Goal: Task Accomplishment & Management: Manage account settings

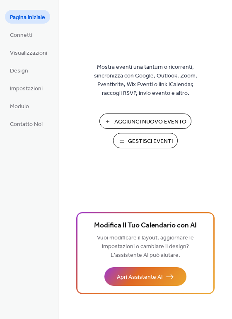
click at [141, 140] on span "Gestisci Eventi" at bounding box center [150, 141] width 45 height 9
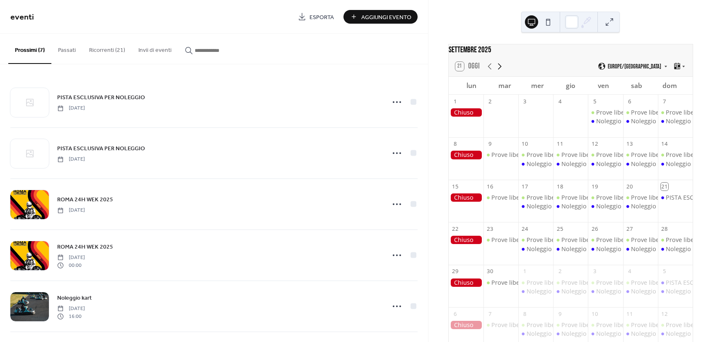
click at [499, 69] on icon at bounding box center [500, 66] width 4 height 6
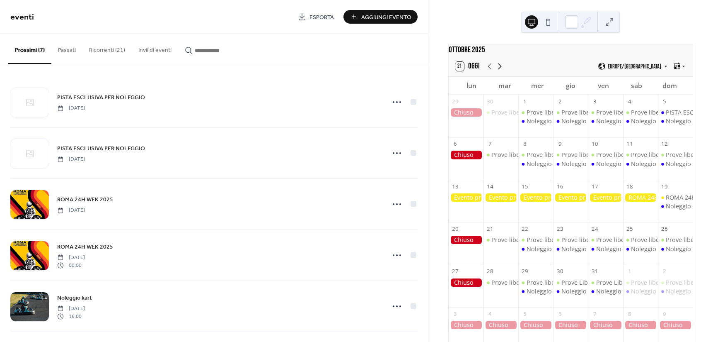
click at [499, 69] on icon at bounding box center [500, 66] width 4 height 6
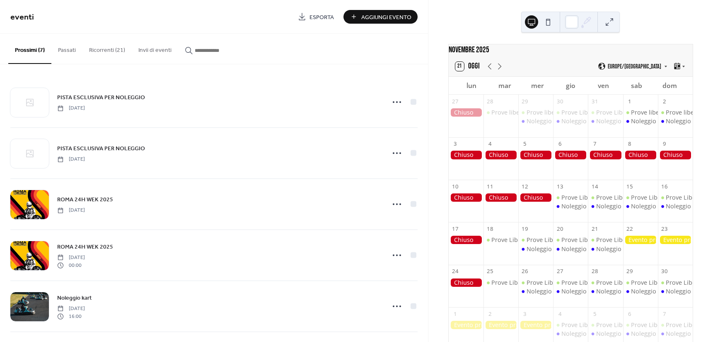
click at [113, 46] on button "Ricorrenti (21)" at bounding box center [106, 48] width 49 height 29
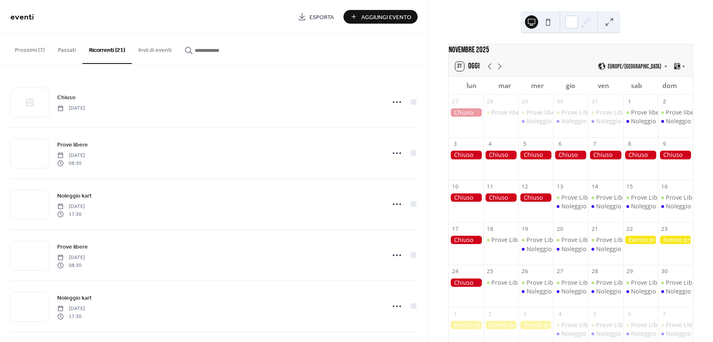
click at [35, 46] on button "Prossimi (7)" at bounding box center [29, 48] width 43 height 29
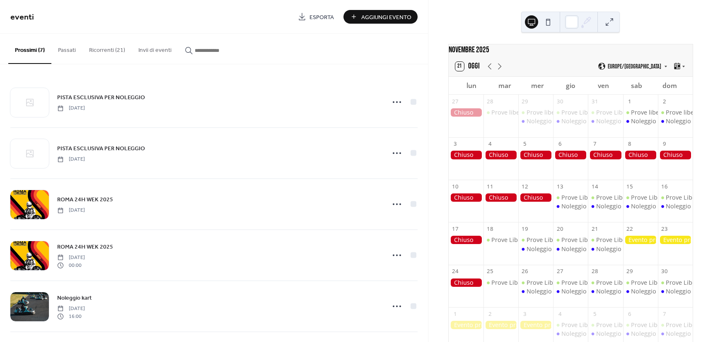
click at [112, 50] on button "Ricorrenti (21)" at bounding box center [106, 48] width 49 height 29
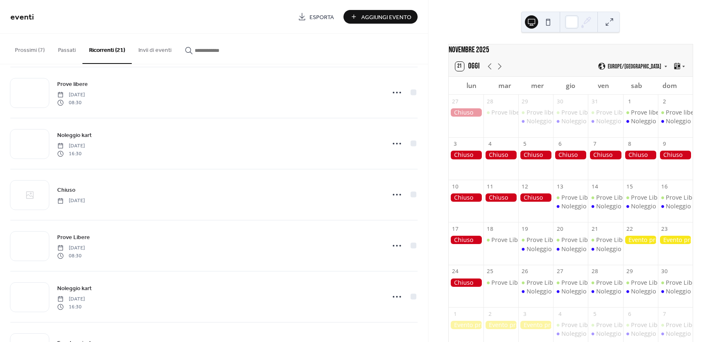
scroll to position [622, 0]
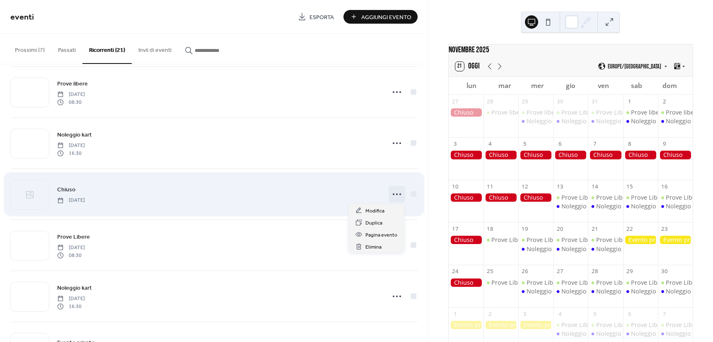
click at [396, 194] on icon at bounding box center [396, 193] width 13 height 13
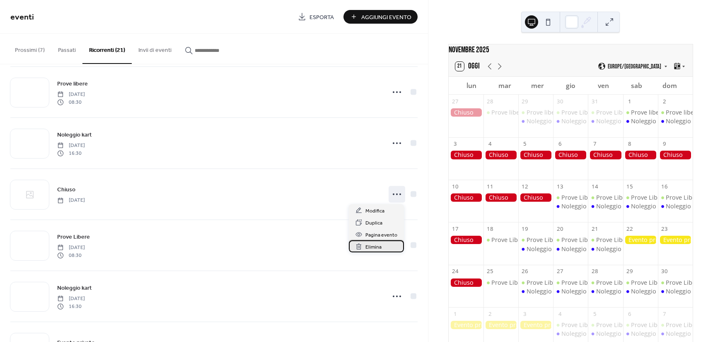
click at [378, 245] on span "Elimina" at bounding box center [374, 246] width 16 height 9
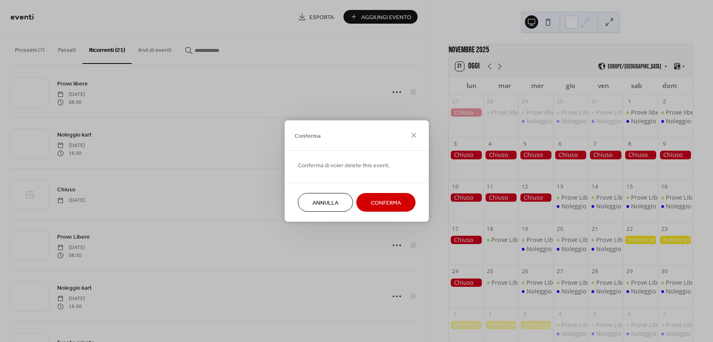
click at [385, 205] on span "Conferma" at bounding box center [386, 203] width 30 height 9
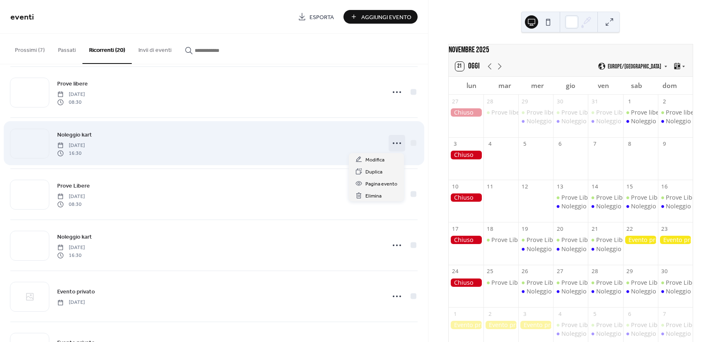
click at [392, 143] on icon at bounding box center [396, 142] width 13 height 13
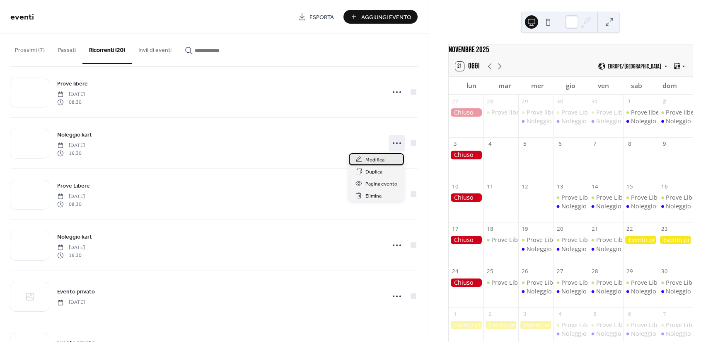
click at [375, 157] on span "Modifica" at bounding box center [375, 159] width 19 height 9
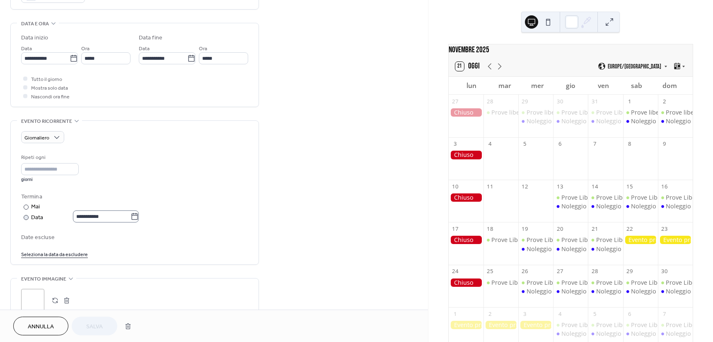
scroll to position [249, 0]
click at [136, 213] on icon at bounding box center [135, 215] width 8 height 8
click at [131, 213] on input "**********" at bounding box center [102, 214] width 58 height 12
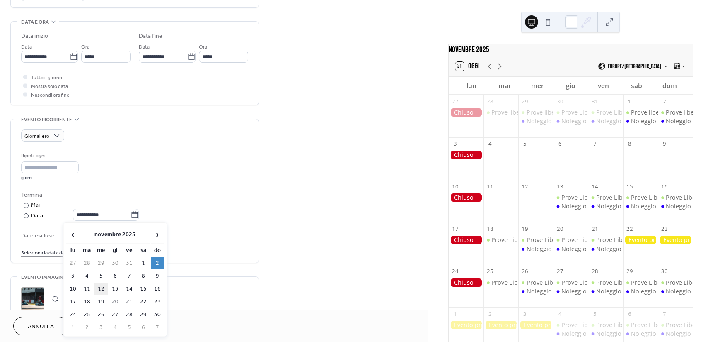
click at [95, 287] on td "12" at bounding box center [100, 289] width 13 height 12
type input "**********"
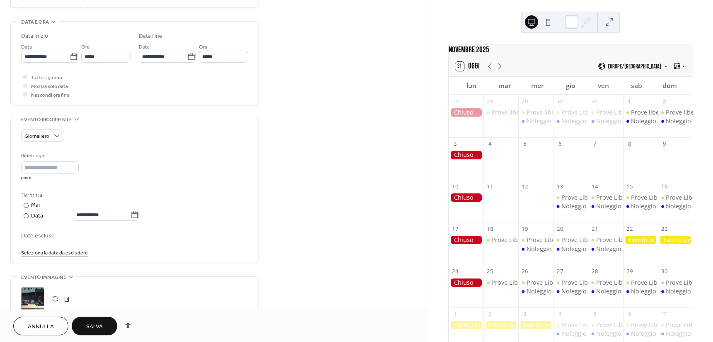
click at [56, 253] on link "Seleziona la data da escludere" at bounding box center [54, 251] width 67 height 9
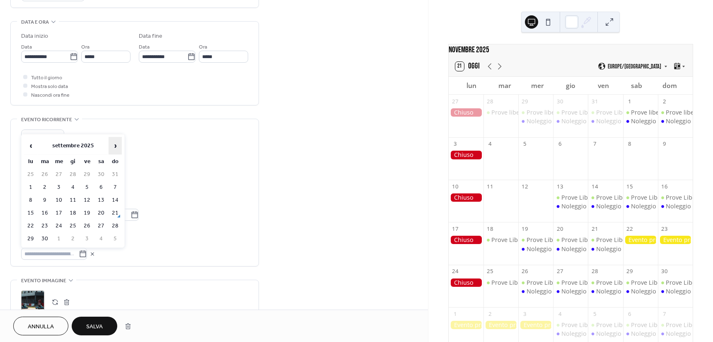
click at [116, 147] on span "›" at bounding box center [115, 145] width 12 height 17
click at [27, 186] on td "3" at bounding box center [30, 187] width 13 height 12
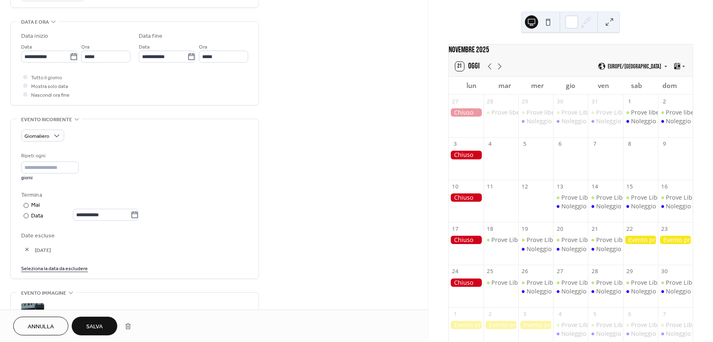
click at [51, 267] on link "Seleziona la data da escludere" at bounding box center [54, 267] width 67 height 9
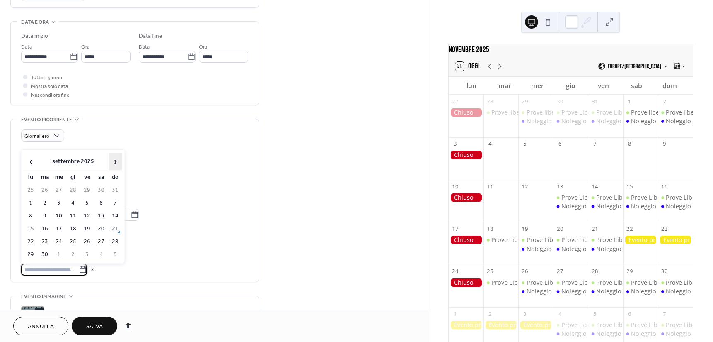
click at [118, 167] on span "›" at bounding box center [115, 161] width 12 height 17
click at [48, 205] on td "4" at bounding box center [44, 203] width 13 height 12
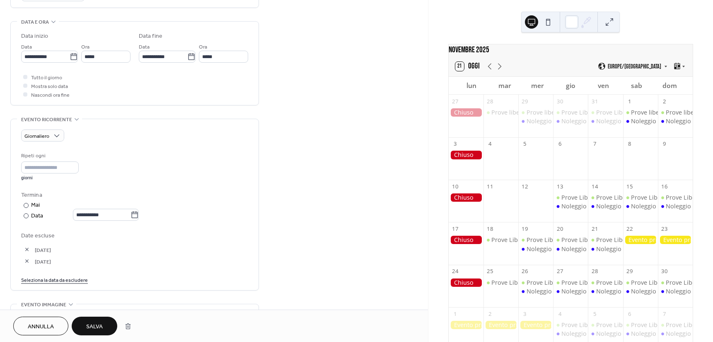
click at [64, 281] on link "Seleziona la data da escludere" at bounding box center [54, 279] width 67 height 9
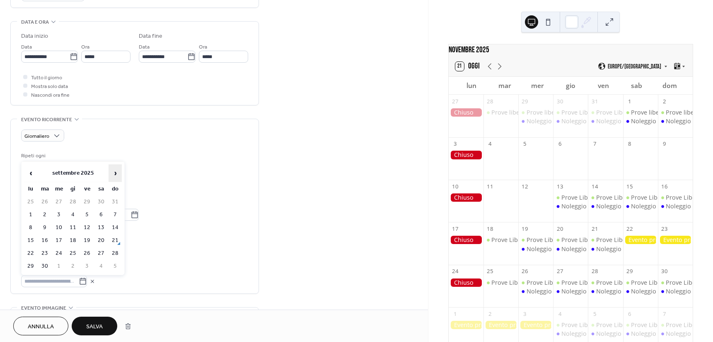
click at [114, 172] on span "›" at bounding box center [115, 173] width 12 height 17
click at [33, 225] on td "10" at bounding box center [30, 227] width 13 height 12
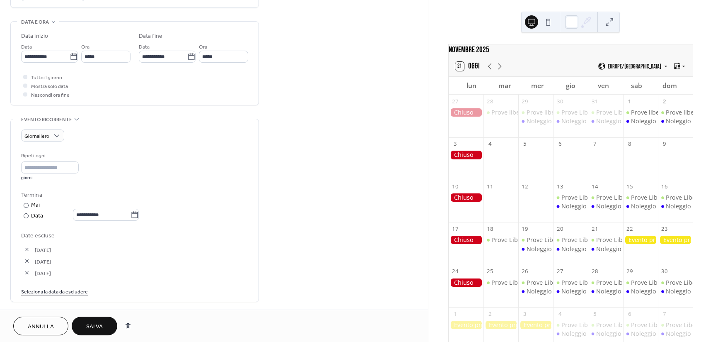
click at [68, 291] on link "Seleziona la data da escludere" at bounding box center [54, 290] width 67 height 9
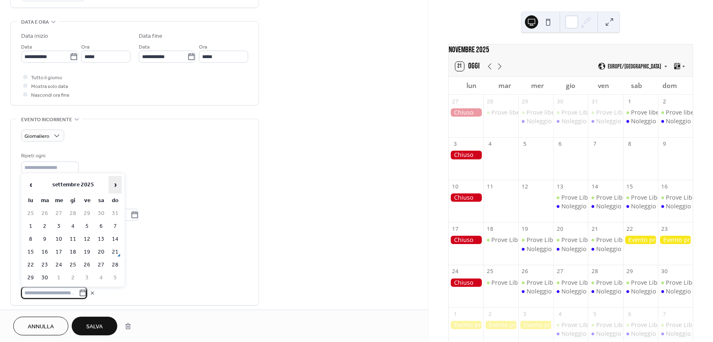
click at [114, 181] on span "›" at bounding box center [115, 184] width 12 height 17
click at [47, 238] on td "11" at bounding box center [44, 239] width 13 height 12
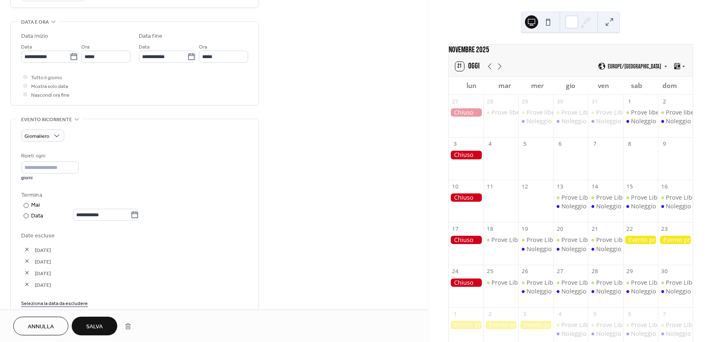
click at [102, 326] on span "Salva" at bounding box center [94, 326] width 17 height 9
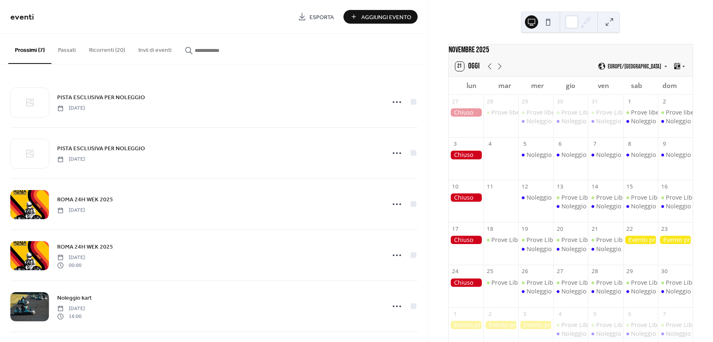
click at [107, 50] on button "Ricorrenti (20)" at bounding box center [106, 48] width 49 height 29
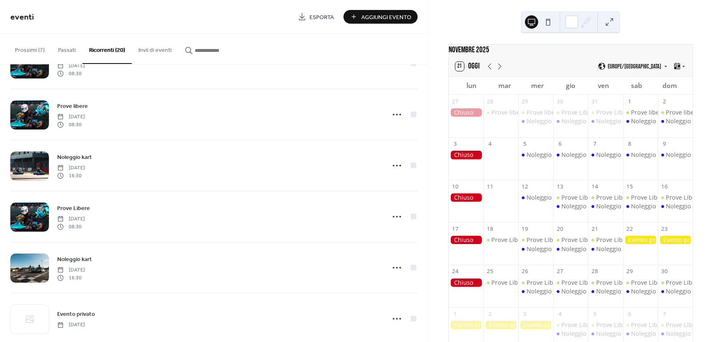
scroll to position [622, 0]
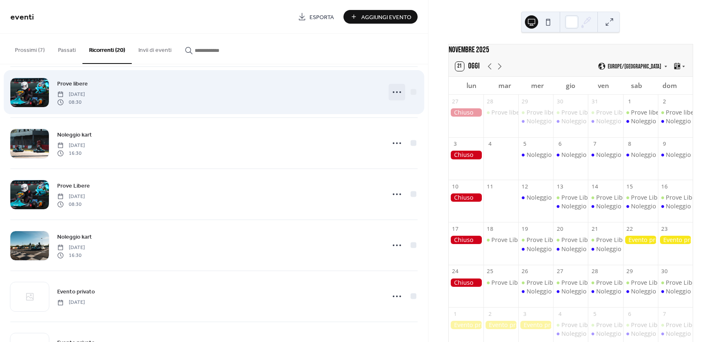
click at [393, 90] on icon at bounding box center [396, 91] width 13 height 13
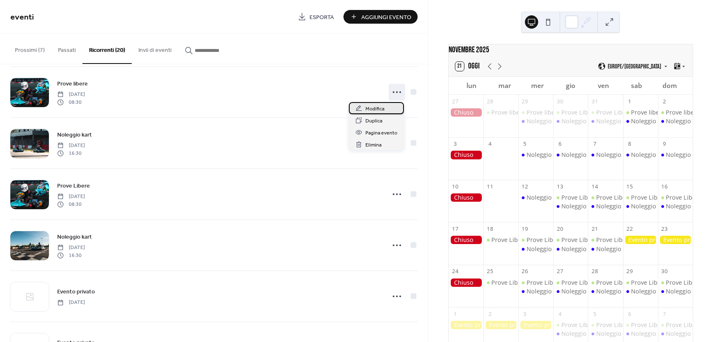
click at [375, 107] on span "Modifica" at bounding box center [375, 108] width 19 height 9
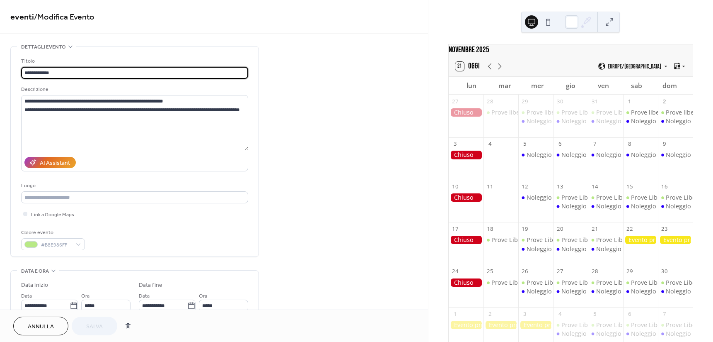
type input "**********"
click at [44, 322] on span "Annulla" at bounding box center [41, 326] width 26 height 9
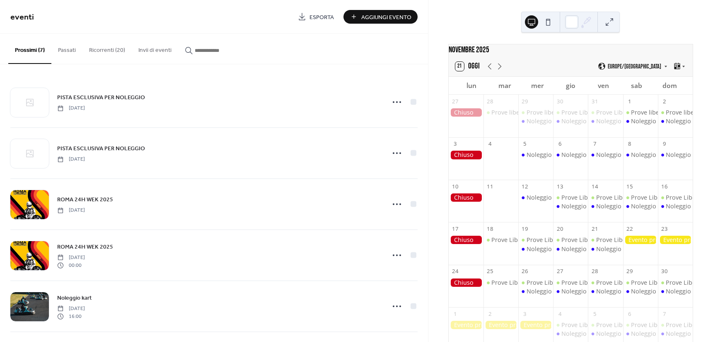
click at [102, 49] on button "Ricorrenti (20)" at bounding box center [106, 48] width 49 height 29
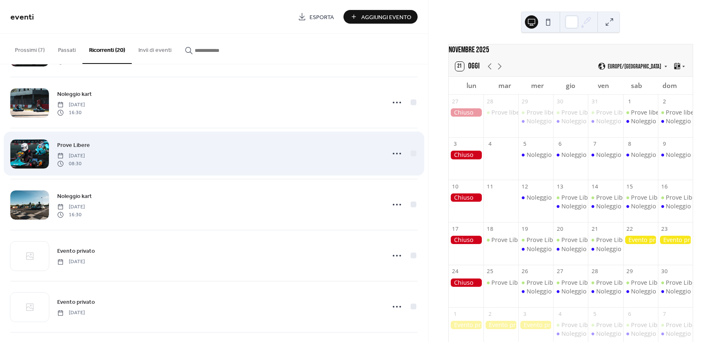
scroll to position [663, 0]
click at [395, 157] on icon at bounding box center [396, 152] width 13 height 13
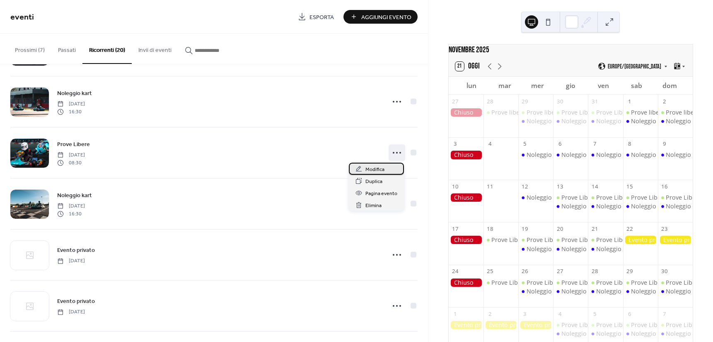
click at [391, 168] on div "Modifica" at bounding box center [376, 168] width 55 height 12
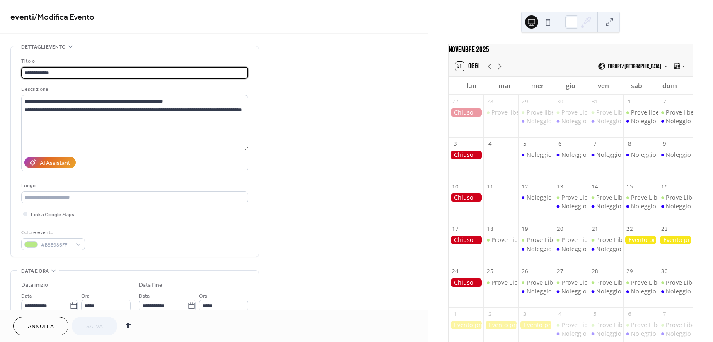
type input "**********"
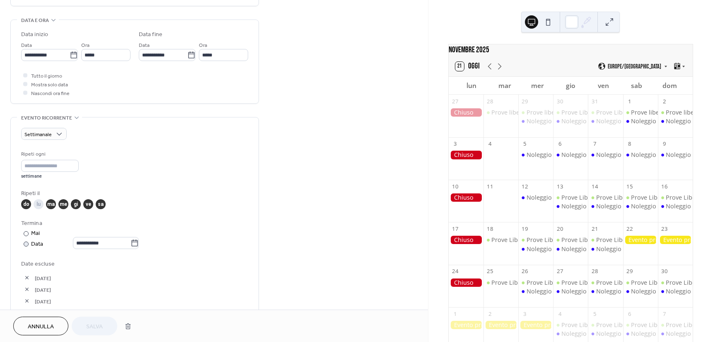
scroll to position [249, 0]
click at [51, 322] on span "Annulla" at bounding box center [41, 326] width 26 height 9
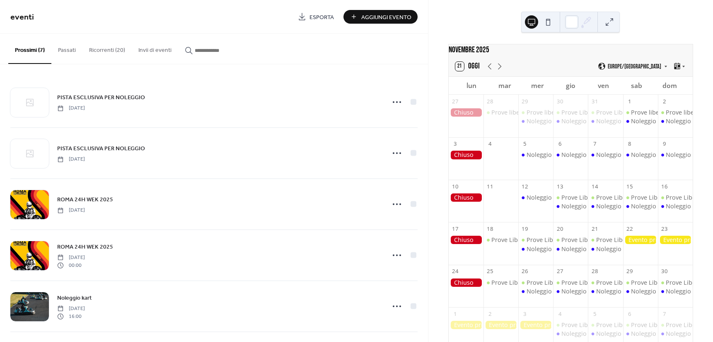
click at [111, 53] on button "Ricorrenti (20)" at bounding box center [106, 48] width 49 height 29
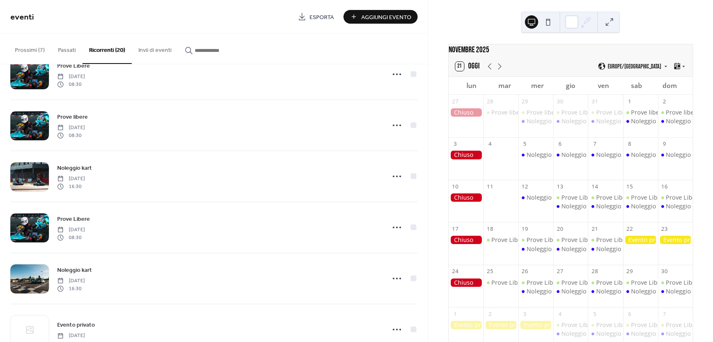
scroll to position [622, 0]
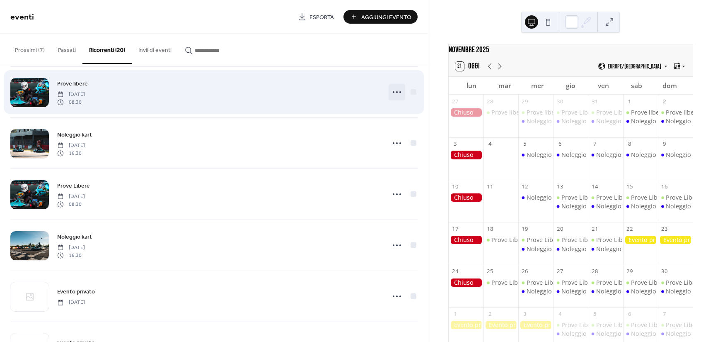
click at [396, 93] on icon at bounding box center [396, 91] width 13 height 13
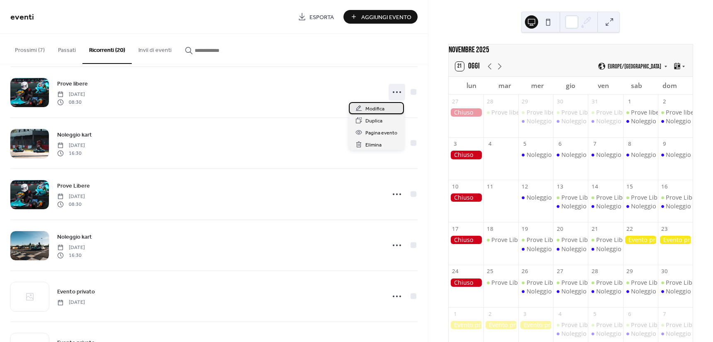
click at [378, 110] on span "Modifica" at bounding box center [375, 108] width 19 height 9
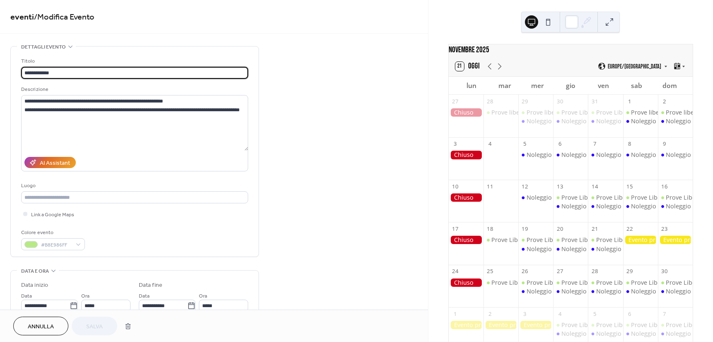
type input "**********"
drag, startPoint x: 72, startPoint y: 72, endPoint x: 9, endPoint y: 75, distance: 63.1
click at [53, 327] on span "Annulla" at bounding box center [41, 326] width 26 height 9
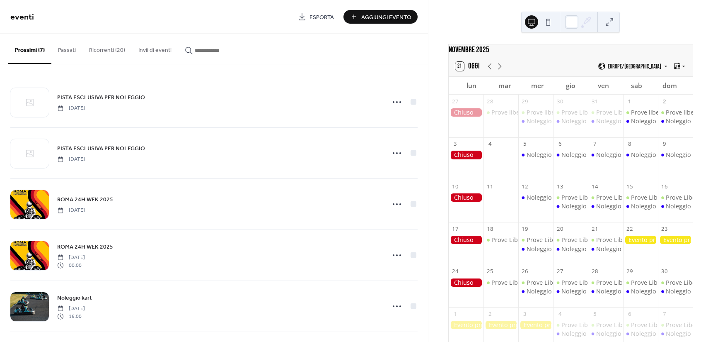
click at [366, 16] on span "Aggiungi Evento" at bounding box center [386, 17] width 50 height 9
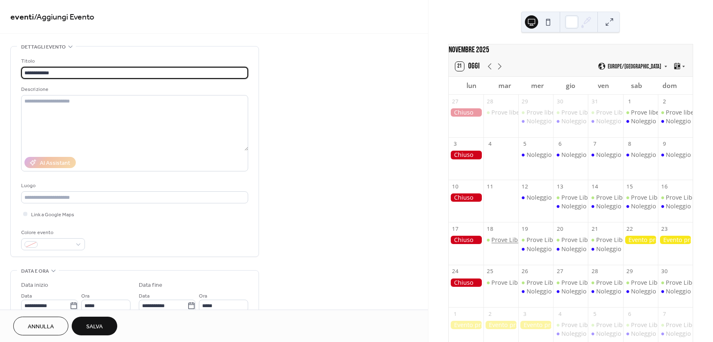
type input "**********"
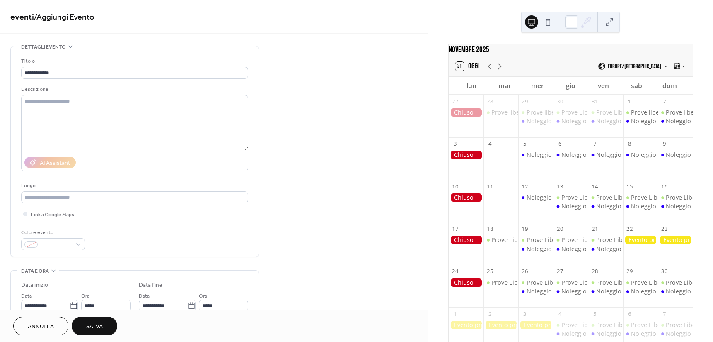
click at [506, 244] on div "Prove Libere" at bounding box center [510, 239] width 36 height 8
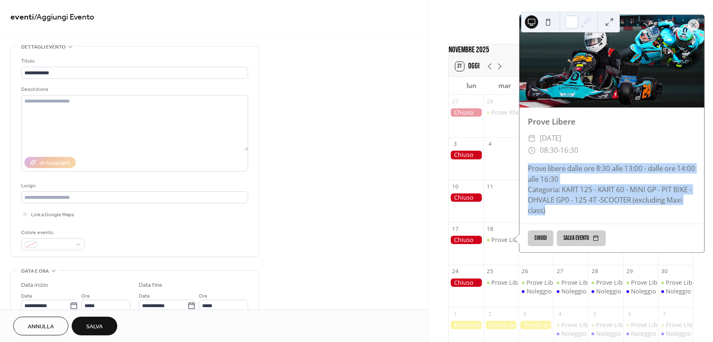
drag, startPoint x: 528, startPoint y: 170, endPoint x: 555, endPoint y: 215, distance: 51.8
click at [555, 215] on div "Prove libere dalle ore 8:30 alle 13:00 - dalle ore 14:00 alle 16:30 Categoria: …" at bounding box center [612, 189] width 185 height 52
copy div "Prove libere dalle ore 8:30 alle 13:00 - dalle ore 14:00 alle 16:30 Categoria: …"
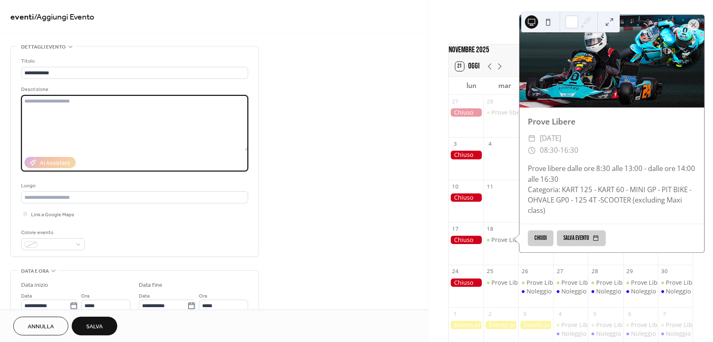
click at [65, 112] on textarea at bounding box center [134, 123] width 227 height 56
paste textarea "**********"
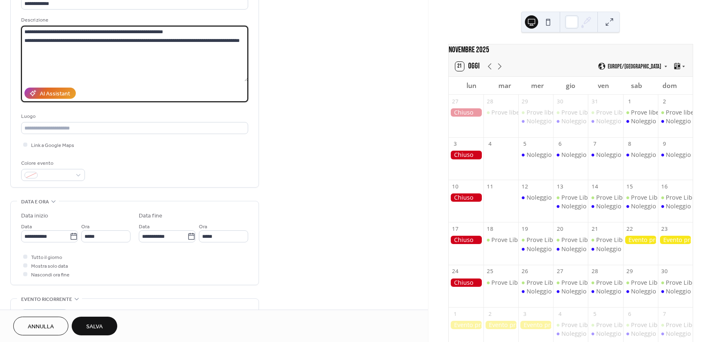
scroll to position [124, 0]
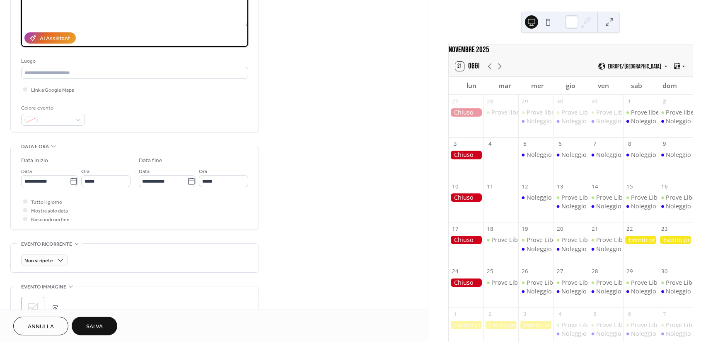
type textarea "**********"
click at [44, 325] on span "Annulla" at bounding box center [41, 326] width 26 height 9
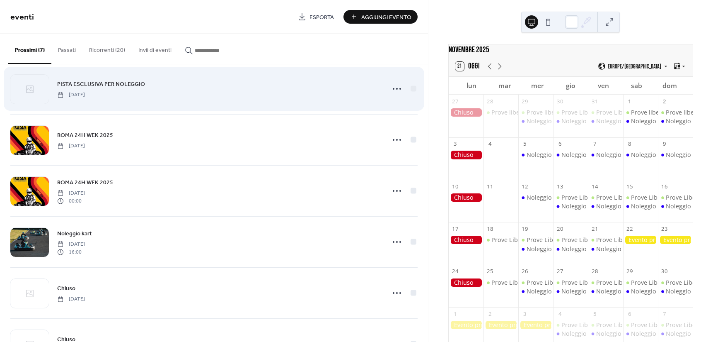
scroll to position [83, 0]
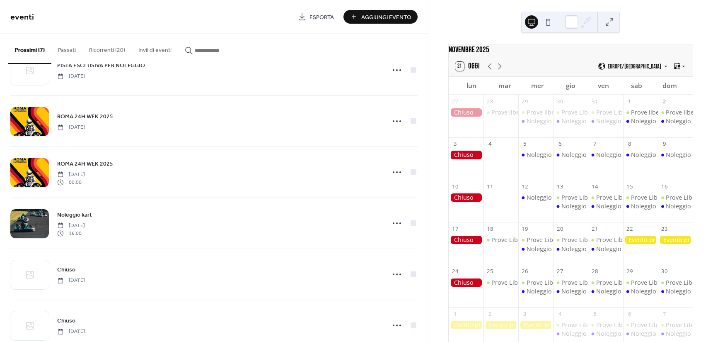
click at [111, 48] on button "Ricorrenti (20)" at bounding box center [106, 48] width 49 height 29
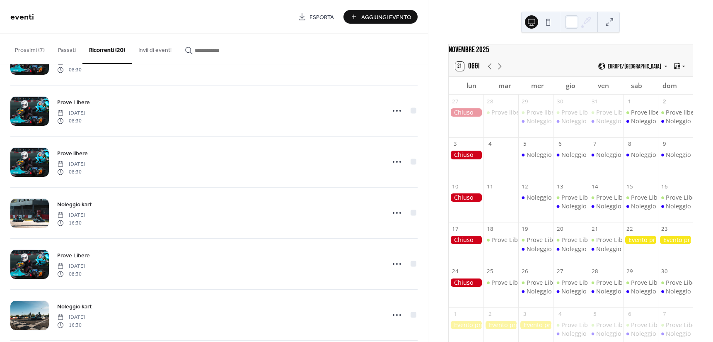
scroll to position [580, 0]
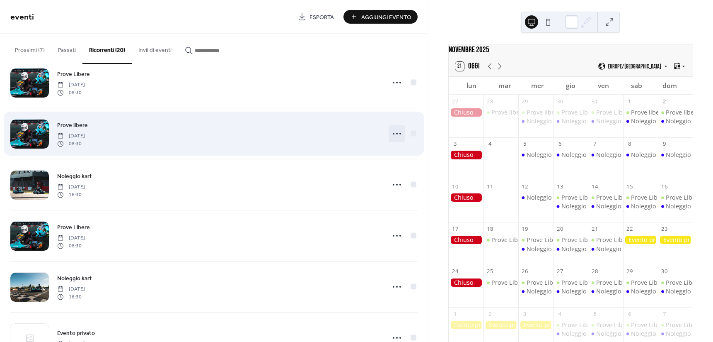
click at [394, 136] on icon at bounding box center [396, 133] width 13 height 13
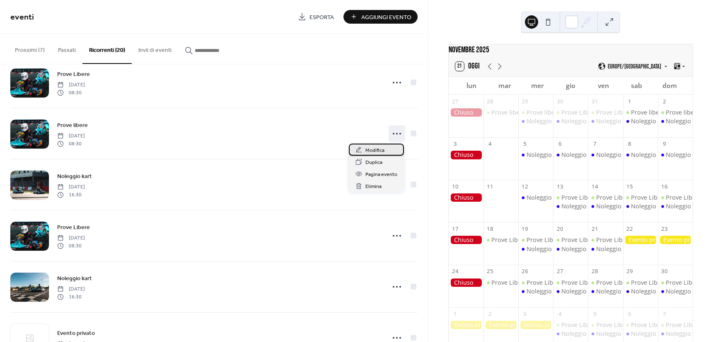
click at [388, 151] on div "Modifica" at bounding box center [376, 149] width 55 height 12
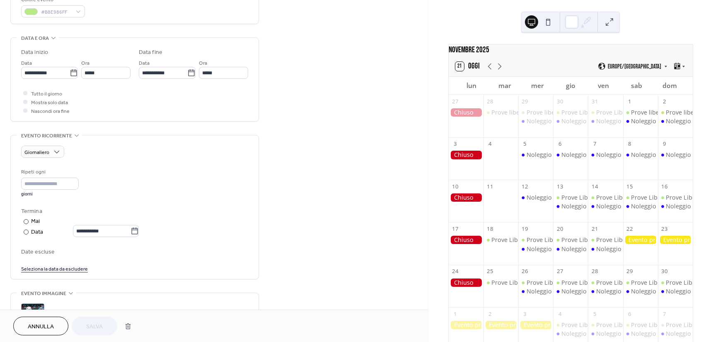
scroll to position [332, 0]
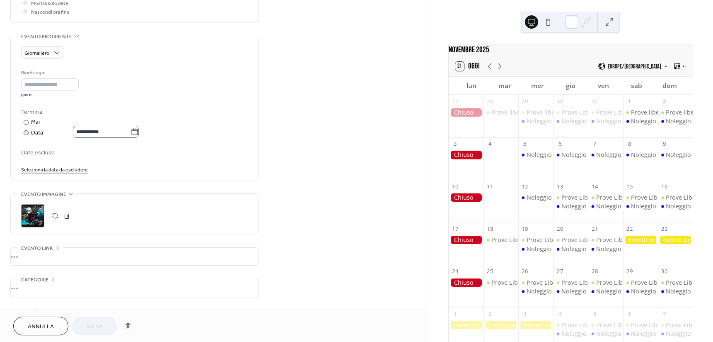
click at [139, 131] on label "**********" at bounding box center [106, 132] width 66 height 12
click at [131, 131] on input "**********" at bounding box center [102, 132] width 58 height 12
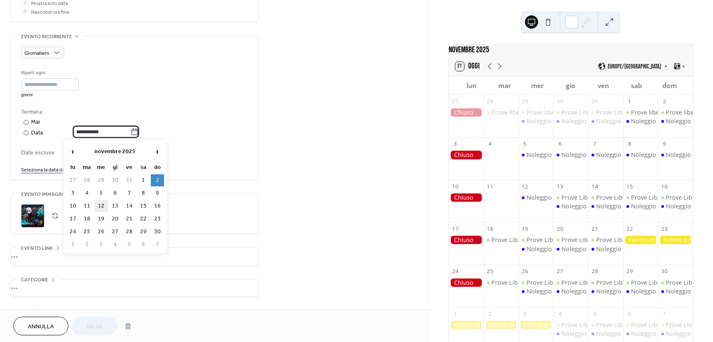
click at [100, 202] on td "12" at bounding box center [100, 206] width 13 height 12
type input "**********"
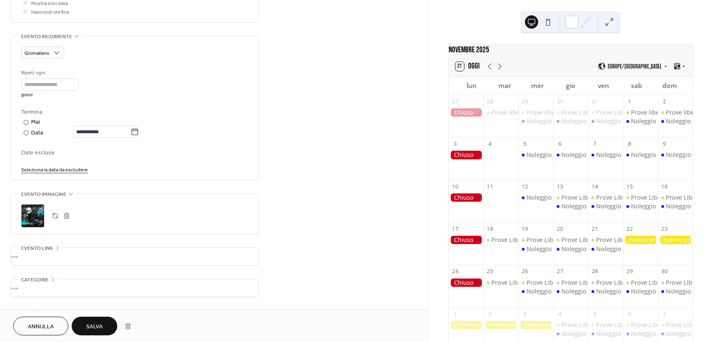
click at [63, 169] on link "Seleziona la data da escludere" at bounding box center [54, 169] width 67 height 9
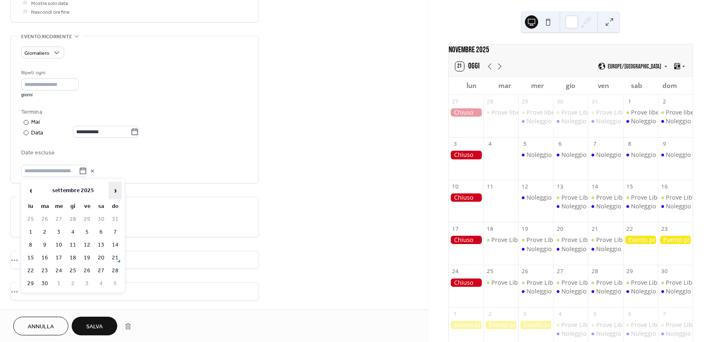
click at [111, 188] on span "›" at bounding box center [115, 190] width 12 height 17
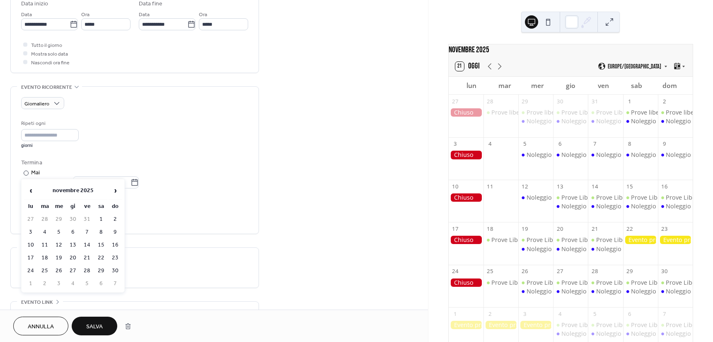
scroll to position [290, 0]
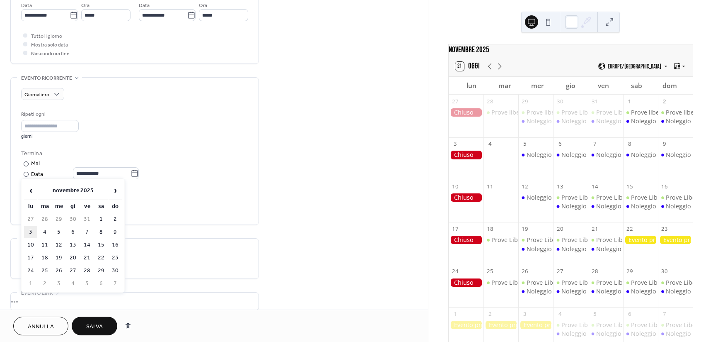
click at [33, 232] on td "3" at bounding box center [30, 232] width 13 height 12
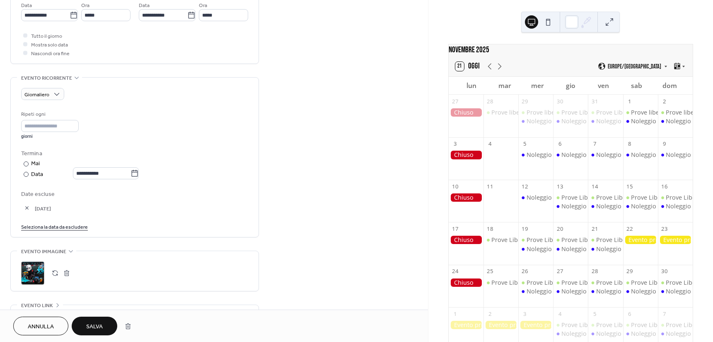
click at [68, 232] on div "**********" at bounding box center [134, 157] width 227 height 159
click at [67, 230] on link "Seleziona la data da escludere" at bounding box center [54, 226] width 67 height 9
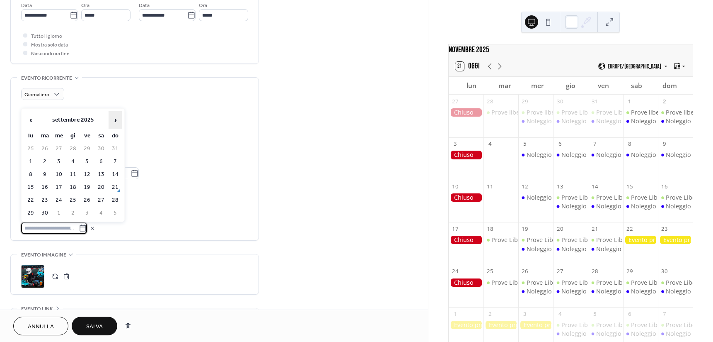
click at [119, 119] on span "›" at bounding box center [115, 119] width 12 height 17
click at [32, 174] on td "10" at bounding box center [30, 174] width 13 height 12
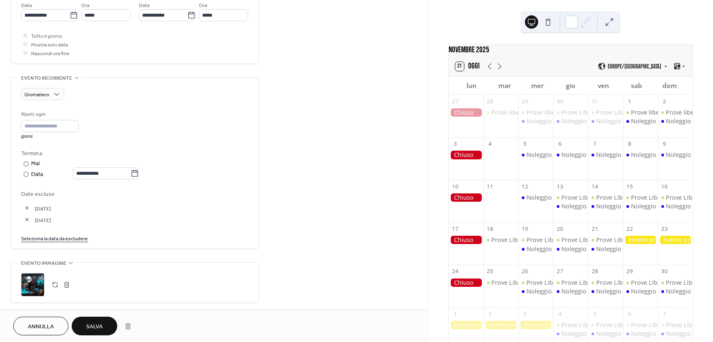
click at [58, 236] on link "Seleziona la data da escludere" at bounding box center [54, 237] width 67 height 9
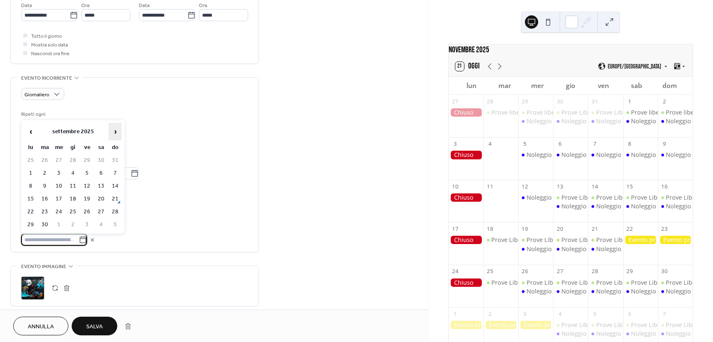
click at [115, 129] on span "›" at bounding box center [115, 131] width 12 height 17
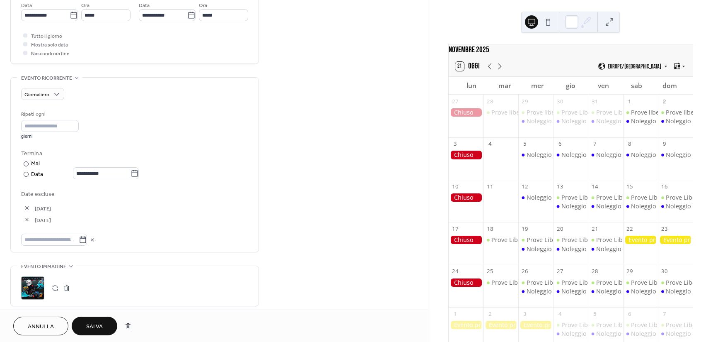
click at [173, 174] on div "**********" at bounding box center [134, 164] width 227 height 30
click at [102, 322] on span "Salva" at bounding box center [94, 326] width 17 height 9
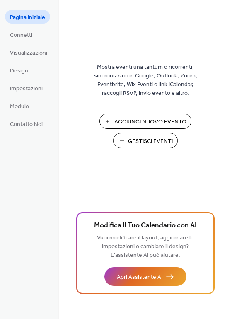
click at [150, 140] on span "Gestisci Eventi" at bounding box center [150, 141] width 45 height 9
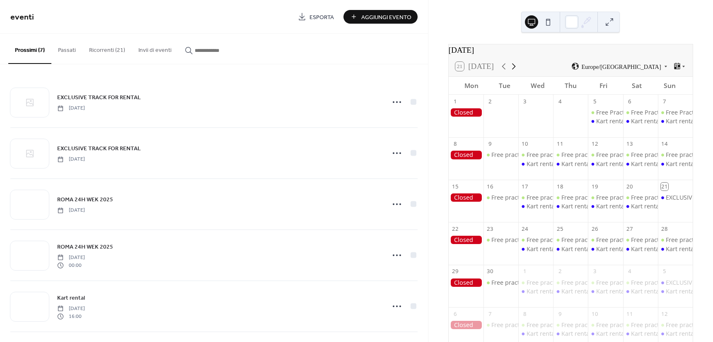
click at [509, 71] on icon at bounding box center [514, 66] width 10 height 10
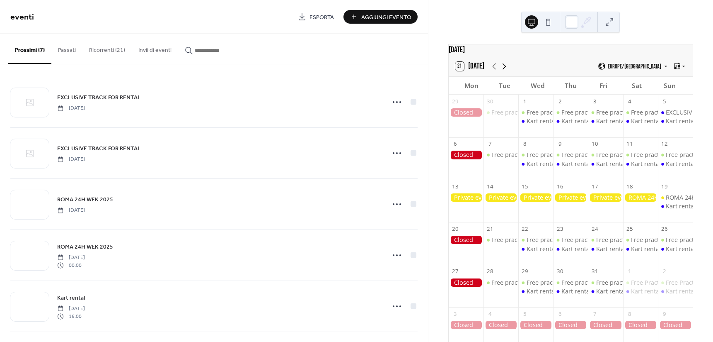
click at [505, 71] on icon at bounding box center [504, 66] width 10 height 10
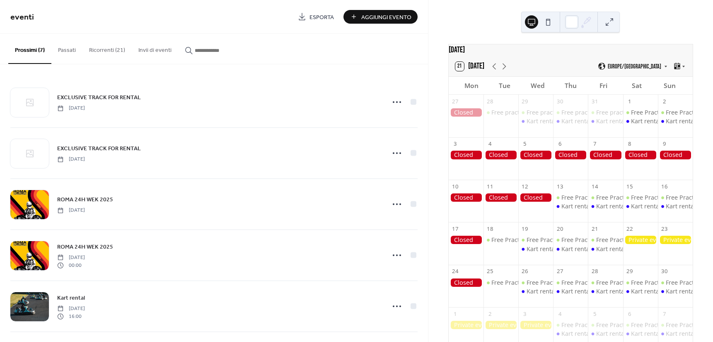
click at [119, 47] on button "Ricorrenti (21)" at bounding box center [106, 48] width 49 height 29
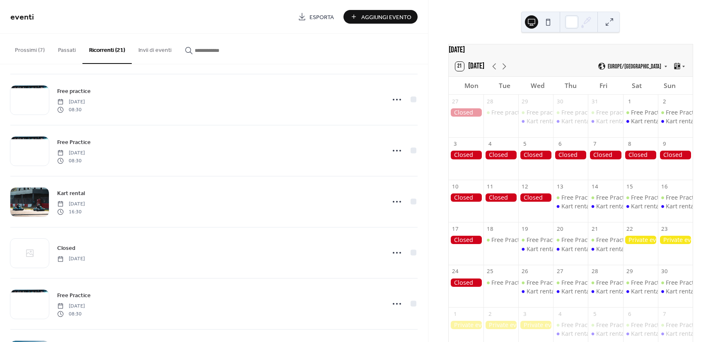
scroll to position [622, 0]
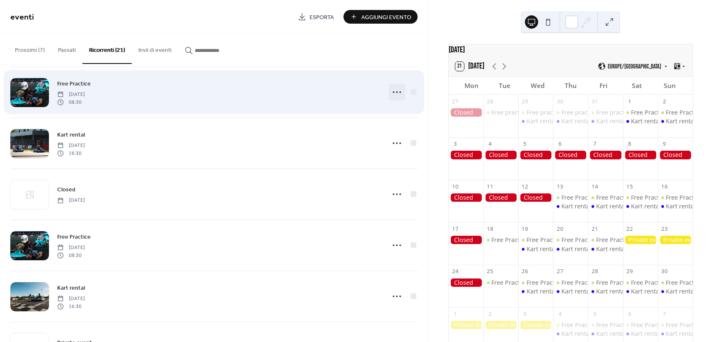
click at [390, 91] on icon at bounding box center [396, 91] width 13 height 13
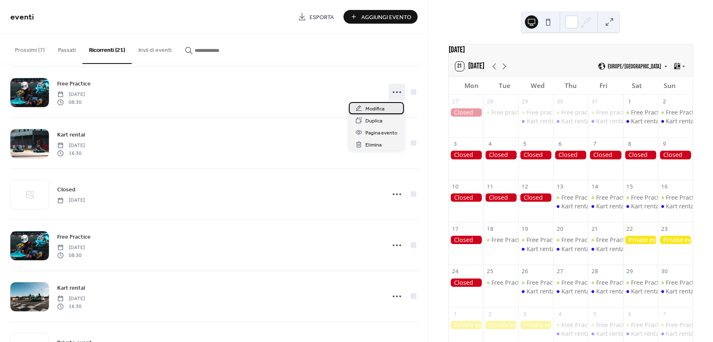
click at [383, 106] on span "Modifica" at bounding box center [375, 108] width 19 height 9
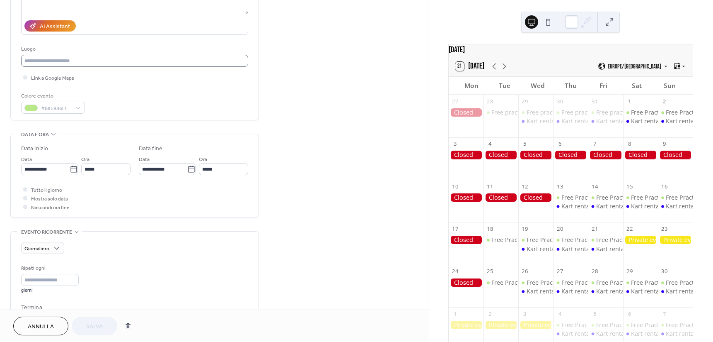
scroll to position [207, 0]
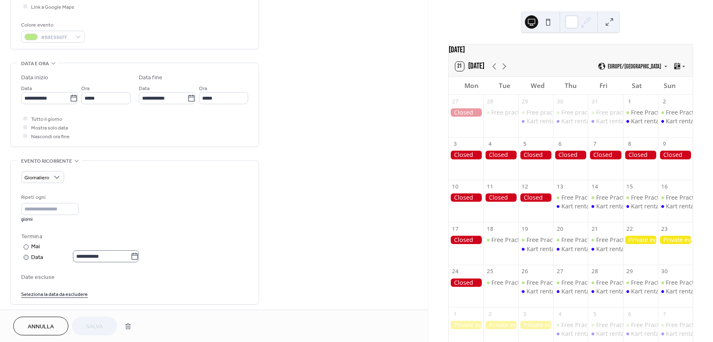
click at [136, 260] on label "**********" at bounding box center [106, 256] width 66 height 12
click at [131, 260] on input "**********" at bounding box center [102, 256] width 58 height 12
click at [99, 206] on td "12" at bounding box center [100, 204] width 13 height 12
type input "**********"
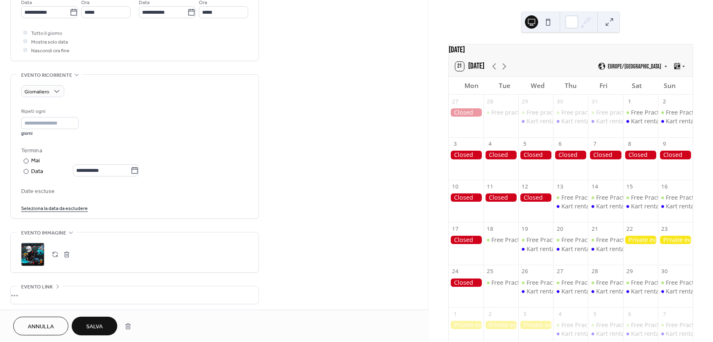
scroll to position [332, 0]
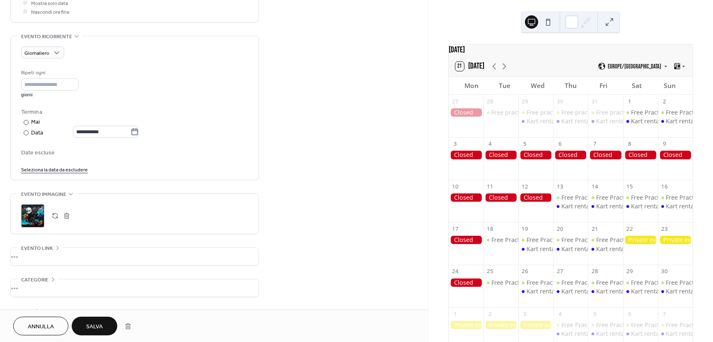
click at [65, 171] on link "Seleziona la data da escludere" at bounding box center [54, 169] width 67 height 9
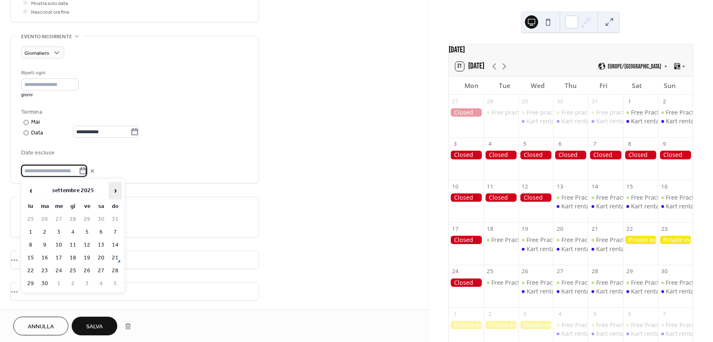
click at [118, 185] on span "›" at bounding box center [115, 190] width 12 height 17
click at [34, 233] on td "3" at bounding box center [30, 232] width 13 height 12
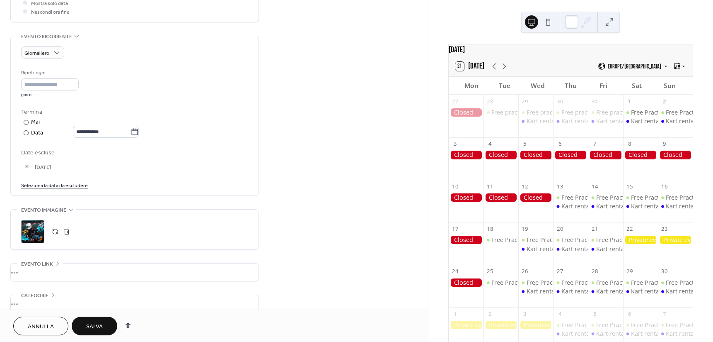
click at [79, 187] on link "Seleziona la data da escludere" at bounding box center [54, 184] width 67 height 9
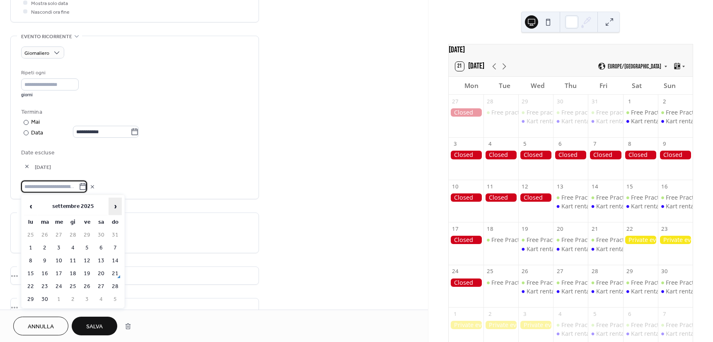
click at [118, 202] on span "›" at bounding box center [115, 206] width 12 height 17
click at [31, 262] on td "10" at bounding box center [30, 260] width 13 height 12
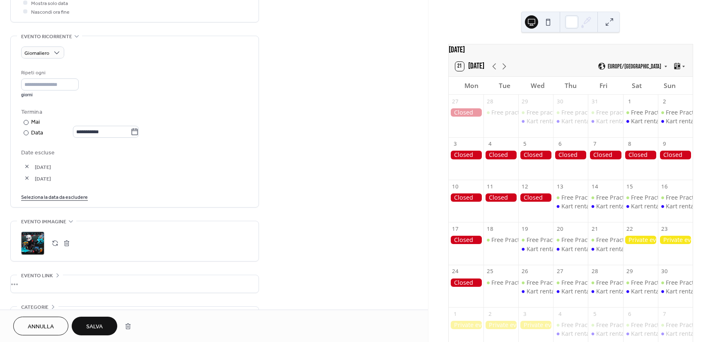
click at [102, 322] on span "Salva" at bounding box center [94, 326] width 17 height 9
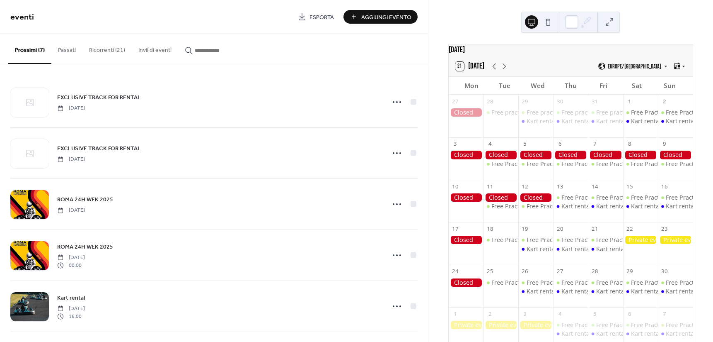
click at [107, 47] on button "Ricorrenti (21)" at bounding box center [106, 48] width 49 height 29
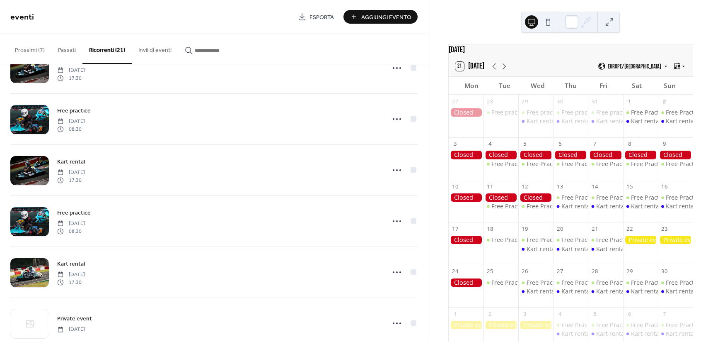
scroll to position [207, 0]
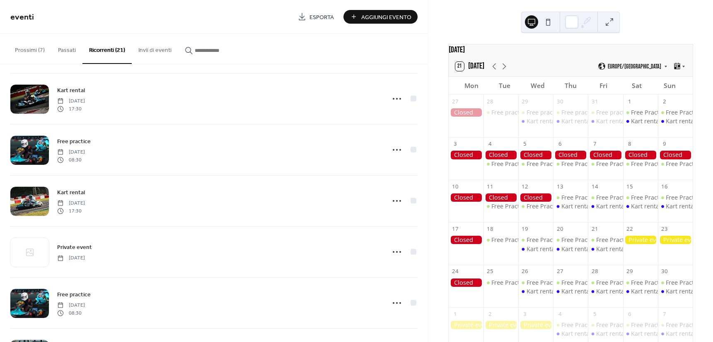
click at [32, 54] on button "Prossimi (7)" at bounding box center [29, 48] width 43 height 29
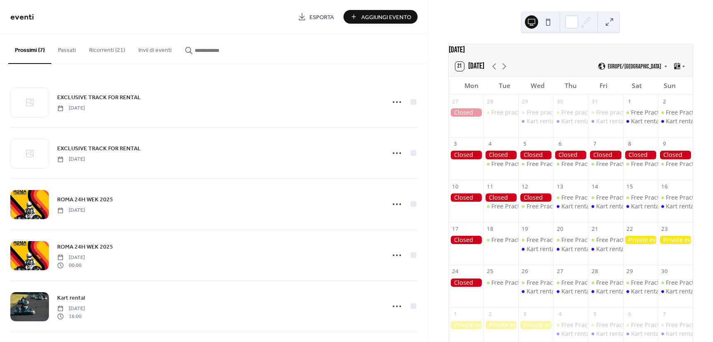
click at [104, 50] on button "Ricorrenti (21)" at bounding box center [106, 48] width 49 height 29
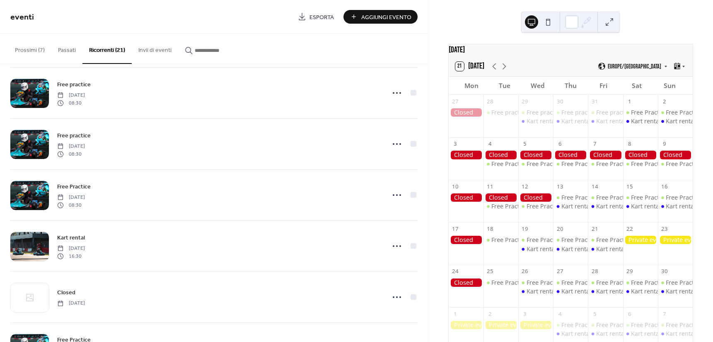
scroll to position [539, 0]
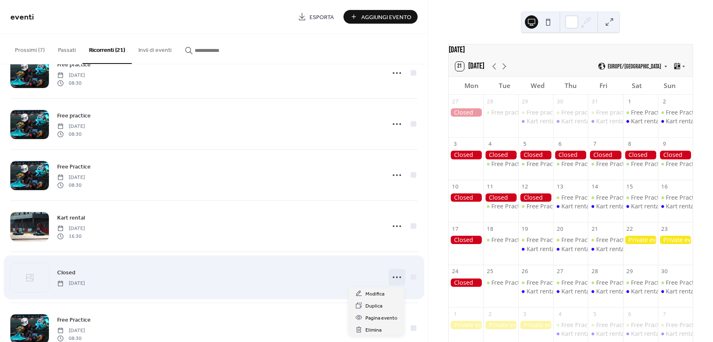
click at [397, 277] on icon at bounding box center [396, 276] width 13 height 13
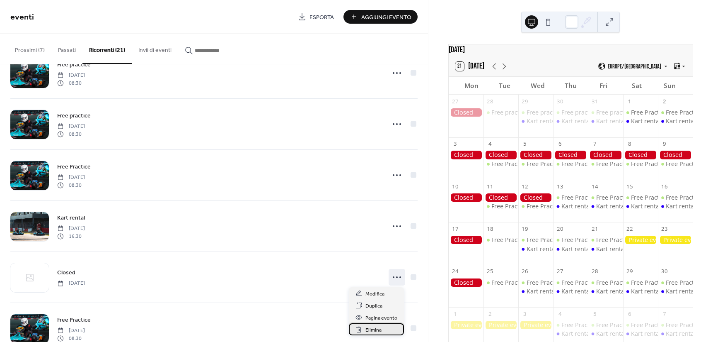
click at [373, 327] on span "Elimina" at bounding box center [374, 329] width 16 height 9
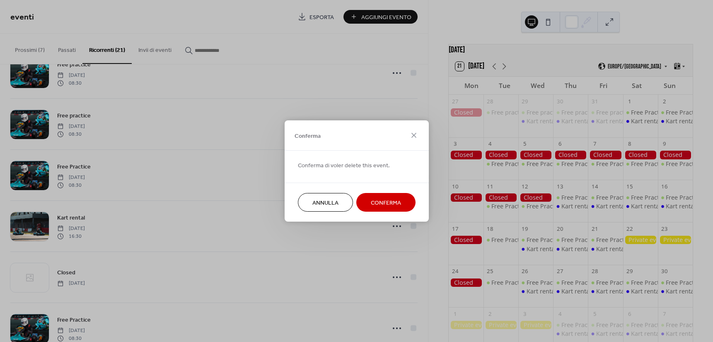
click at [396, 201] on span "Conferma" at bounding box center [386, 203] width 30 height 9
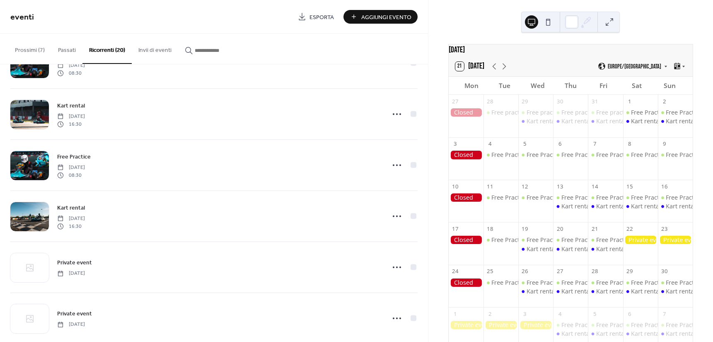
scroll to position [642, 0]
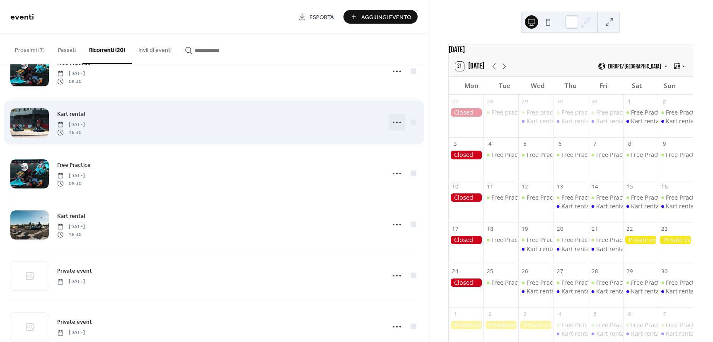
click at [395, 119] on icon at bounding box center [396, 122] width 13 height 13
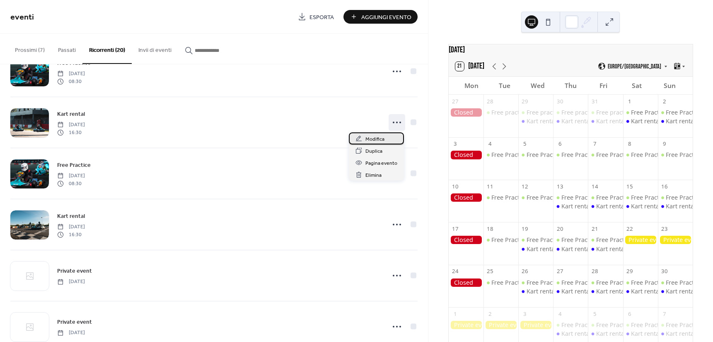
click at [387, 136] on div "Modifica" at bounding box center [376, 138] width 55 height 12
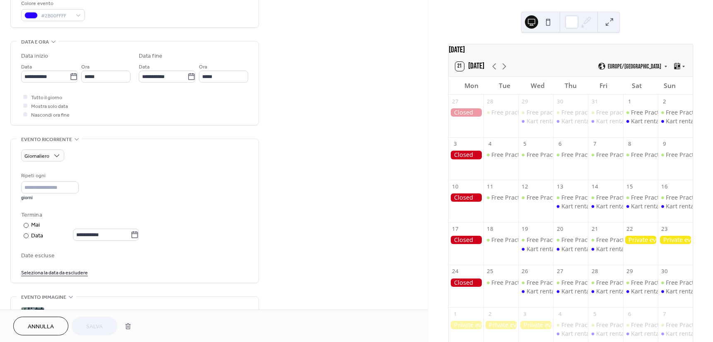
scroll to position [249, 0]
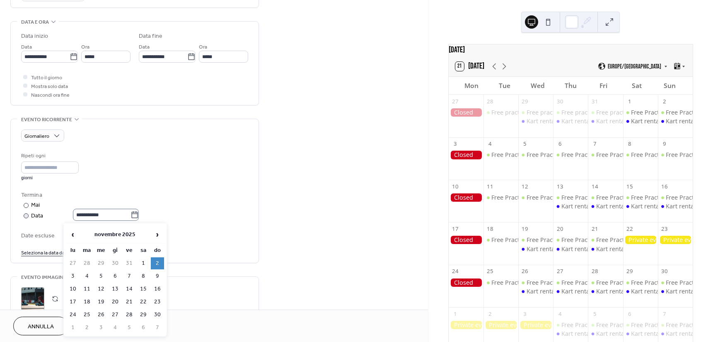
click at [138, 217] on icon at bounding box center [135, 214] width 6 height 7
click at [131, 217] on input "**********" at bounding box center [102, 214] width 58 height 12
click at [102, 291] on td "12" at bounding box center [100, 289] width 13 height 12
type input "**********"
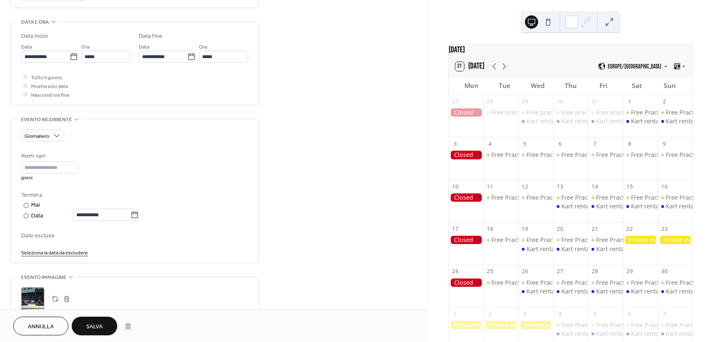
click at [63, 253] on link "Seleziona la data da escludere" at bounding box center [54, 251] width 67 height 9
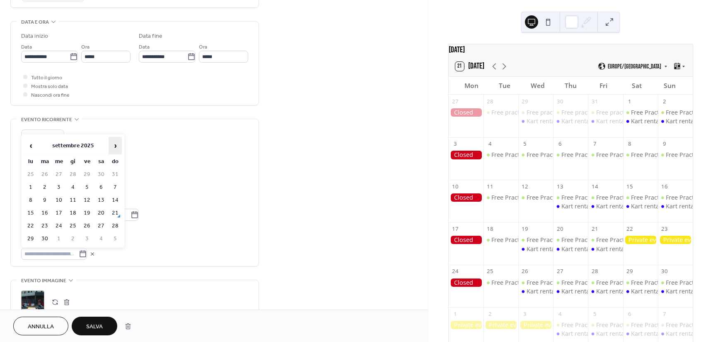
click at [117, 142] on span "›" at bounding box center [115, 145] width 12 height 17
click at [120, 143] on span "›" at bounding box center [115, 145] width 12 height 17
click at [29, 188] on td "3" at bounding box center [30, 187] width 13 height 12
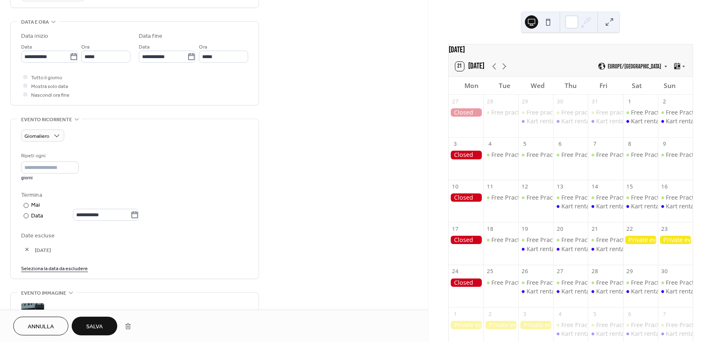
click at [66, 267] on link "Seleziona la data da escludere" at bounding box center [54, 267] width 67 height 9
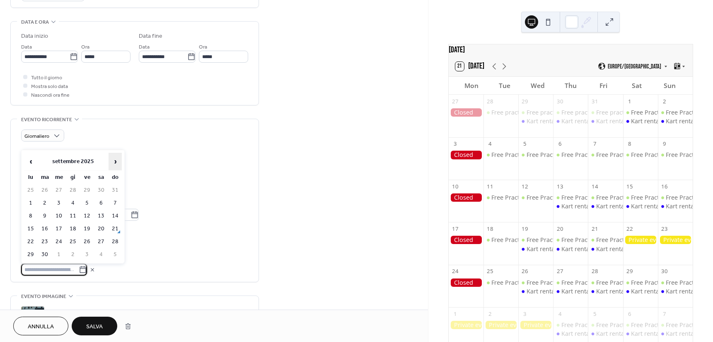
click at [119, 165] on span "›" at bounding box center [115, 161] width 12 height 17
click at [48, 203] on td "4" at bounding box center [44, 203] width 13 height 12
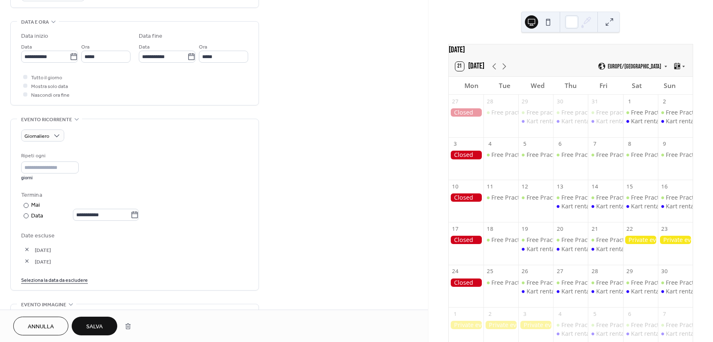
click at [59, 279] on link "Seleziona la data da escludere" at bounding box center [54, 279] width 67 height 9
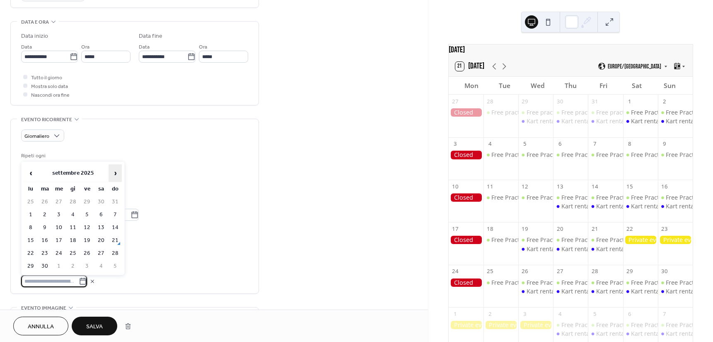
click at [116, 174] on span "›" at bounding box center [115, 173] width 12 height 17
click at [31, 227] on td "10" at bounding box center [30, 227] width 13 height 12
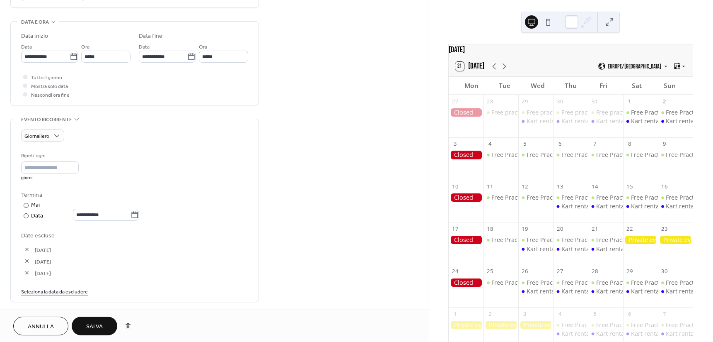
click at [61, 291] on link "Seleziona la data da escludere" at bounding box center [54, 290] width 67 height 9
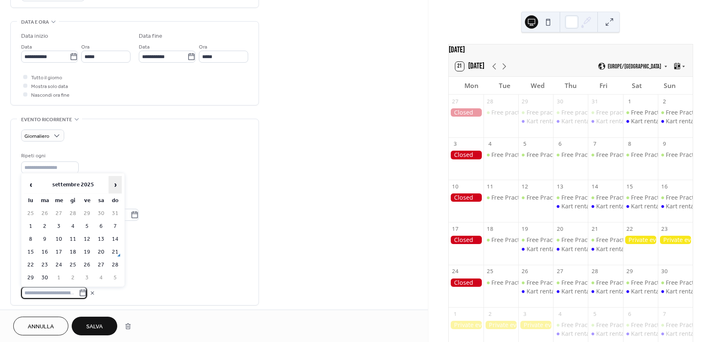
click at [114, 181] on span "›" at bounding box center [115, 184] width 12 height 17
click at [43, 239] on td "11" at bounding box center [44, 239] width 13 height 12
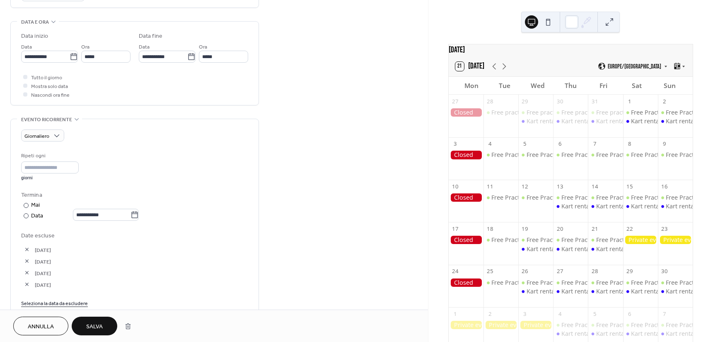
click at [107, 325] on button "Salva" at bounding box center [95, 325] width 46 height 19
